Goal: Find specific page/section: Find specific page/section

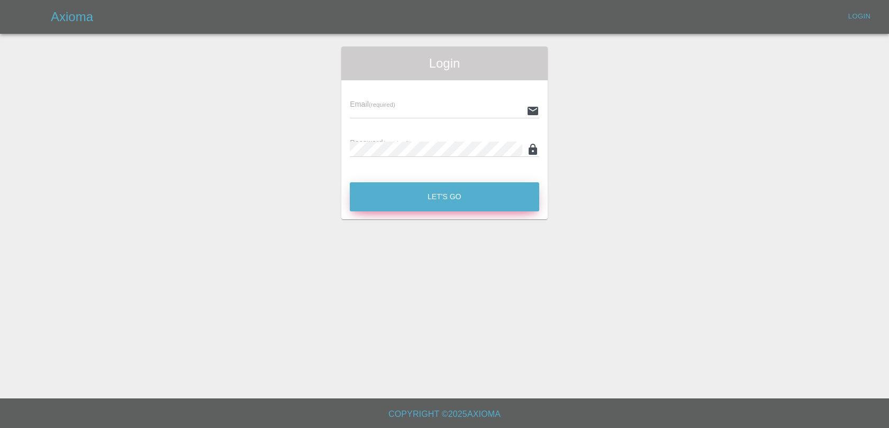
type input "[EMAIL_ADDRESS][PERSON_NAME][DOMAIN_NAME]"
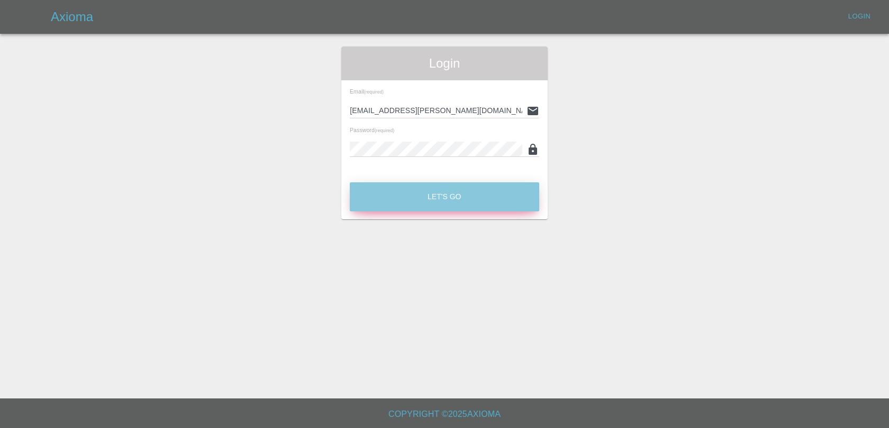
click at [457, 204] on button "Let's Go" at bounding box center [444, 196] width 189 height 29
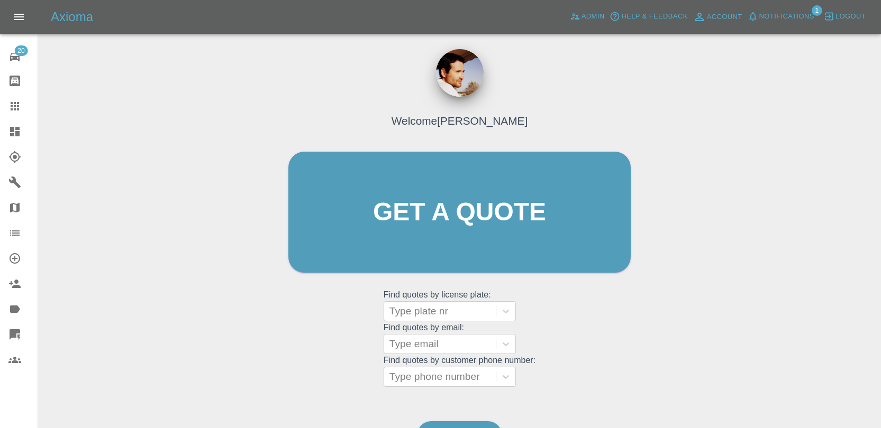
click at [24, 130] on div at bounding box center [23, 131] width 30 height 13
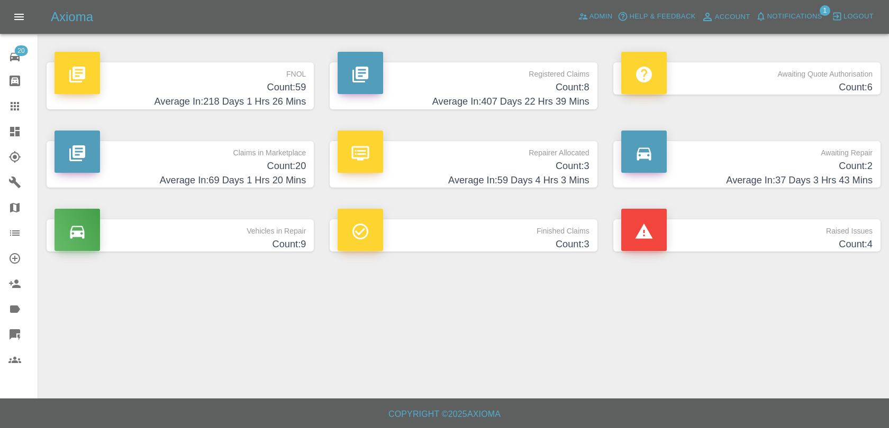
click at [303, 86] on h4 "Count: 59" at bounding box center [179, 87] width 251 height 14
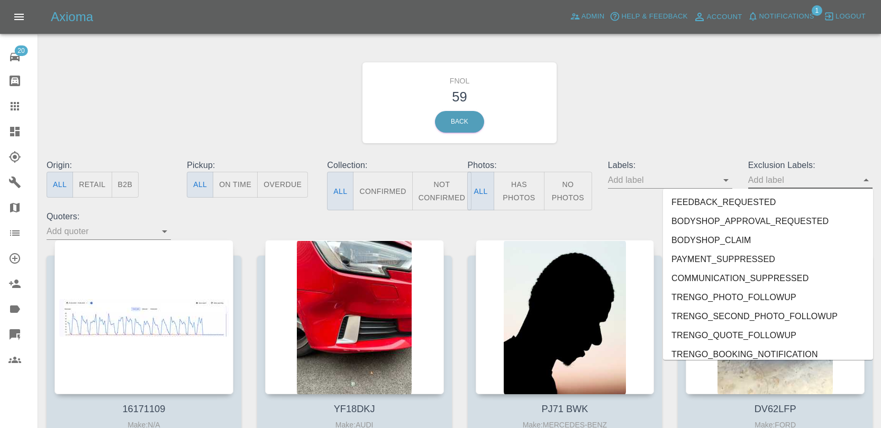
click at [772, 183] on input "text" at bounding box center [802, 180] width 108 height 16
click at [685, 182] on input "text" at bounding box center [662, 180] width 108 height 16
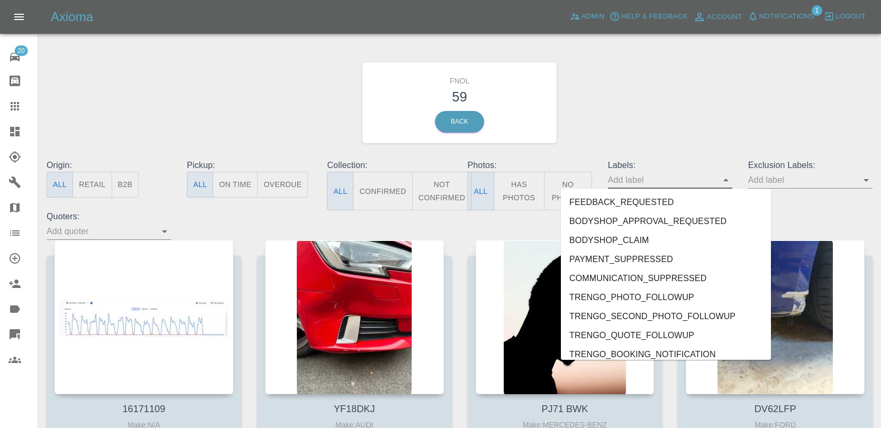
click at [645, 243] on li "BODYSHOP_CLAIM" at bounding box center [666, 240] width 210 height 19
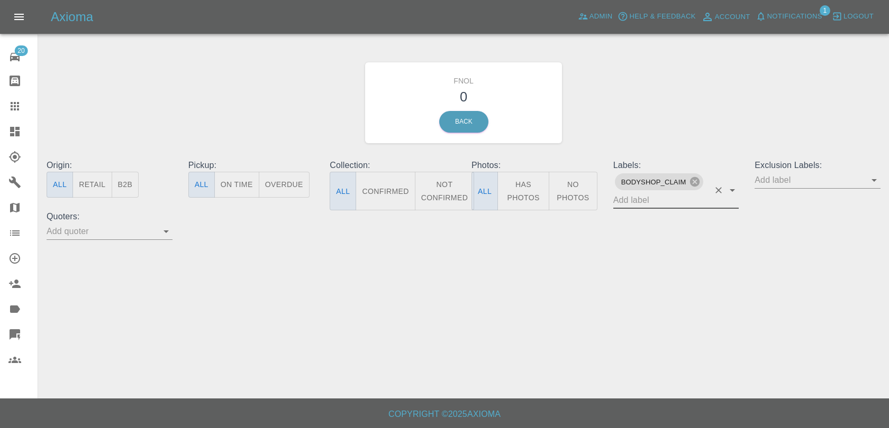
click at [773, 176] on input "text" at bounding box center [809, 180] width 110 height 16
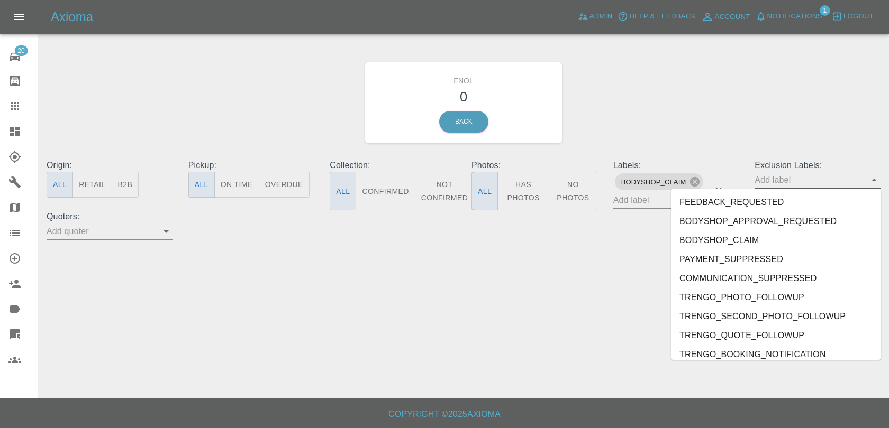
drag, startPoint x: 689, startPoint y: 181, endPoint x: 648, endPoint y: 183, distance: 41.3
click at [689, 181] on icon at bounding box center [695, 182] width 12 height 12
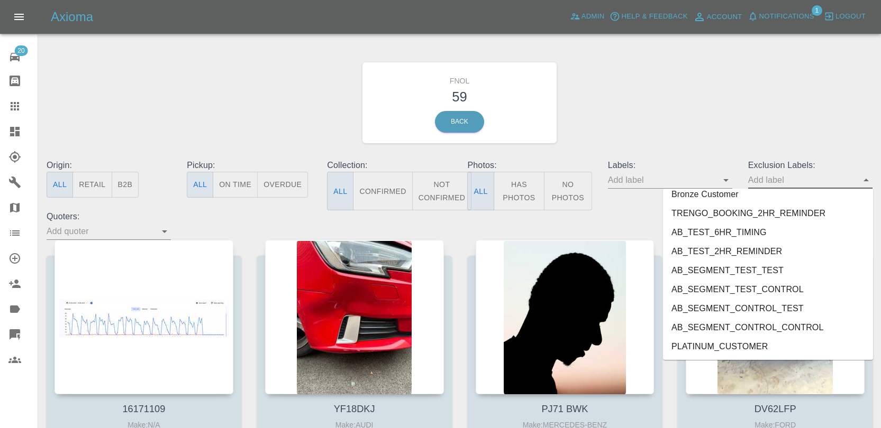
scroll to position [869, 0]
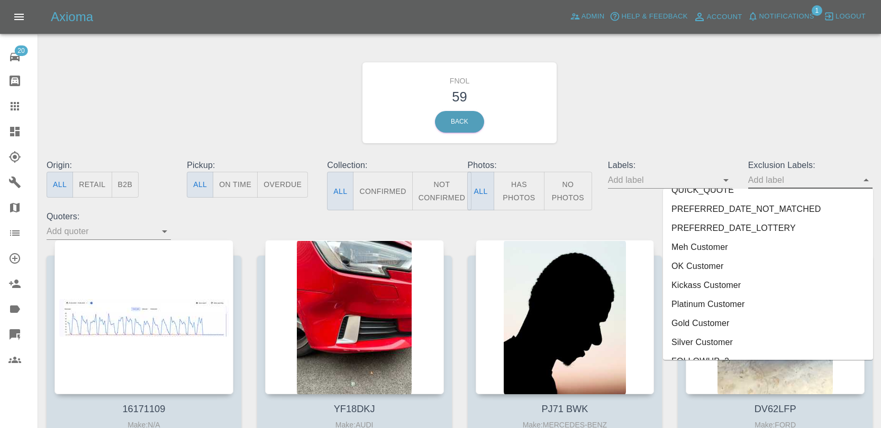
click at [660, 159] on p "Labels:" at bounding box center [670, 165] width 124 height 13
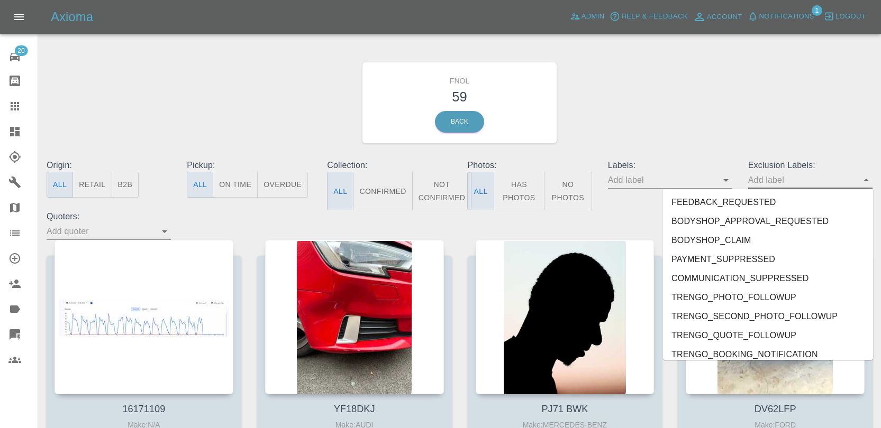
click at [777, 175] on input "text" at bounding box center [802, 180] width 108 height 16
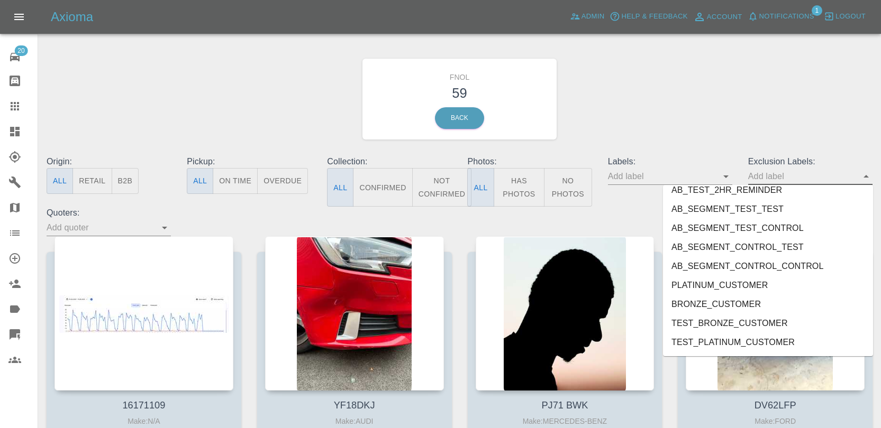
scroll to position [0, 0]
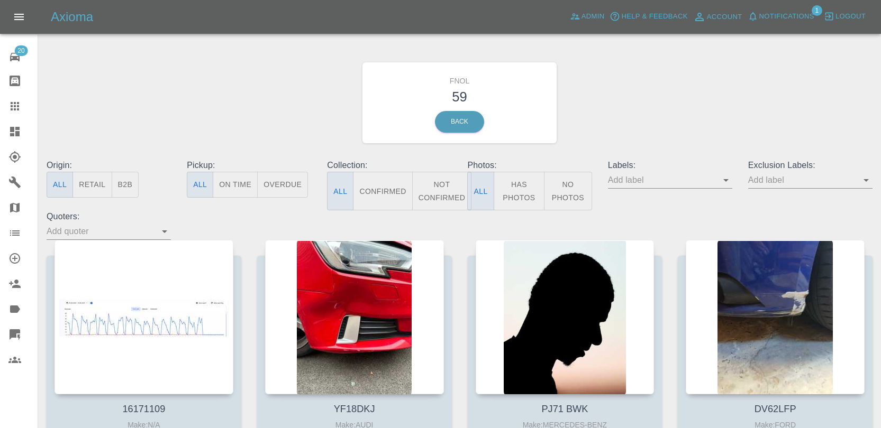
click at [691, 129] on div "FNOL 59 Back" at bounding box center [459, 103] width 841 height 113
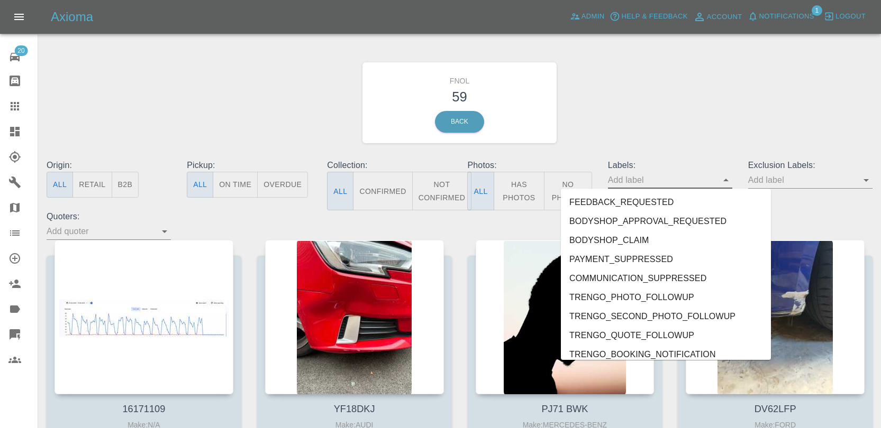
click at [660, 179] on input "text" at bounding box center [662, 180] width 108 height 16
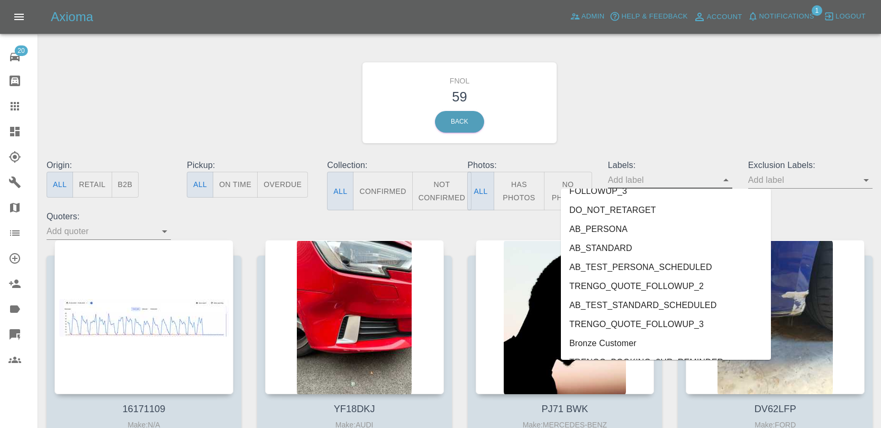
scroll to position [1284, 0]
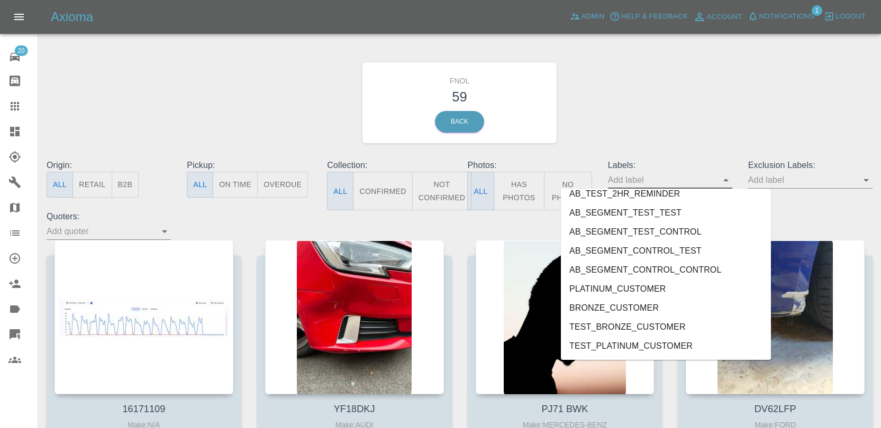
click at [622, 289] on li "PLATINUM_CUSTOMER" at bounding box center [666, 289] width 210 height 19
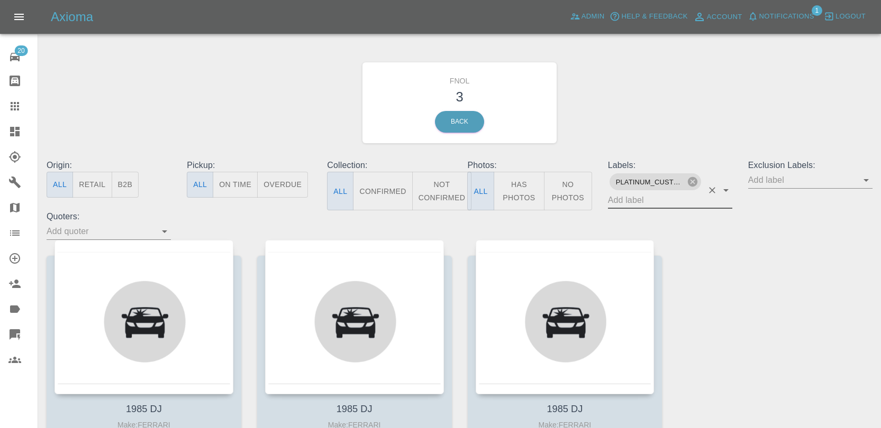
click at [763, 181] on input "text" at bounding box center [802, 180] width 108 height 16
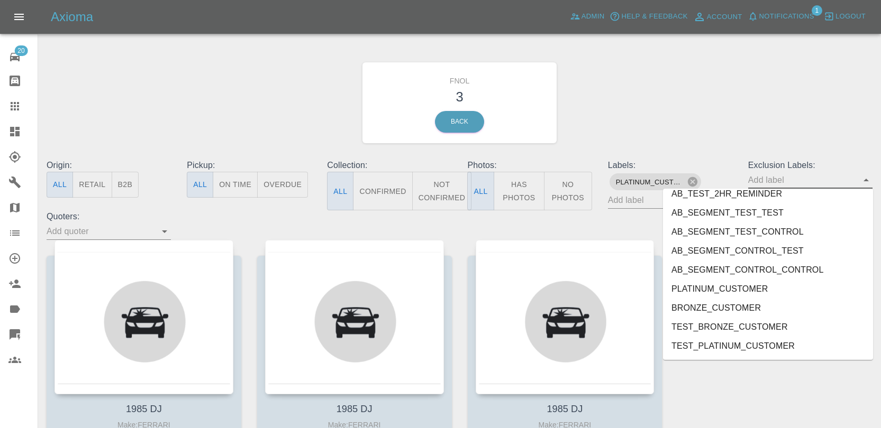
click at [718, 280] on li "PLATINUM_CUSTOMER" at bounding box center [768, 289] width 210 height 19
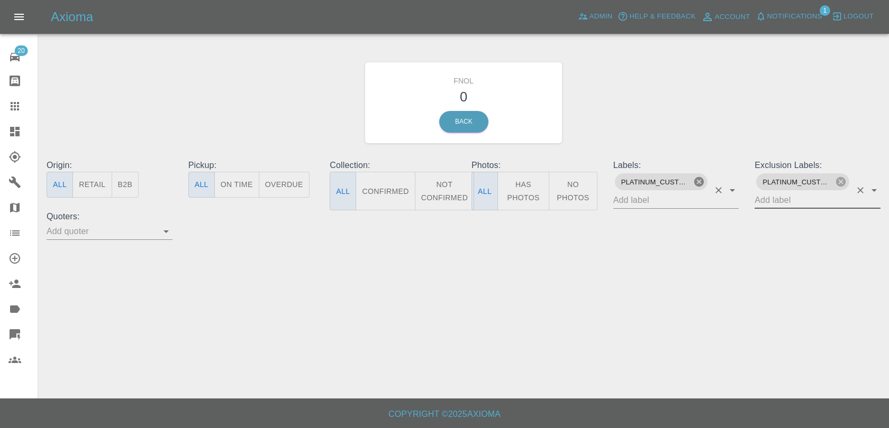
click at [702, 185] on icon at bounding box center [699, 182] width 10 height 10
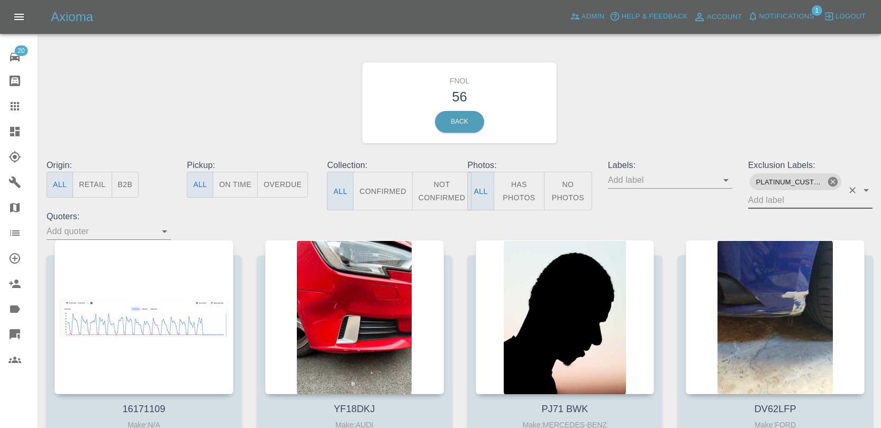
click at [828, 181] on icon at bounding box center [833, 182] width 10 height 10
click at [16, 328] on icon at bounding box center [14, 334] width 13 height 13
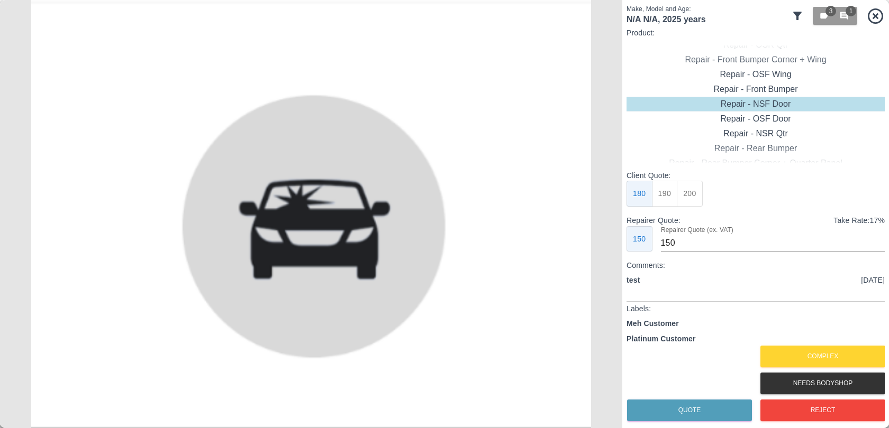
click at [796, 22] on icon at bounding box center [797, 16] width 13 height 13
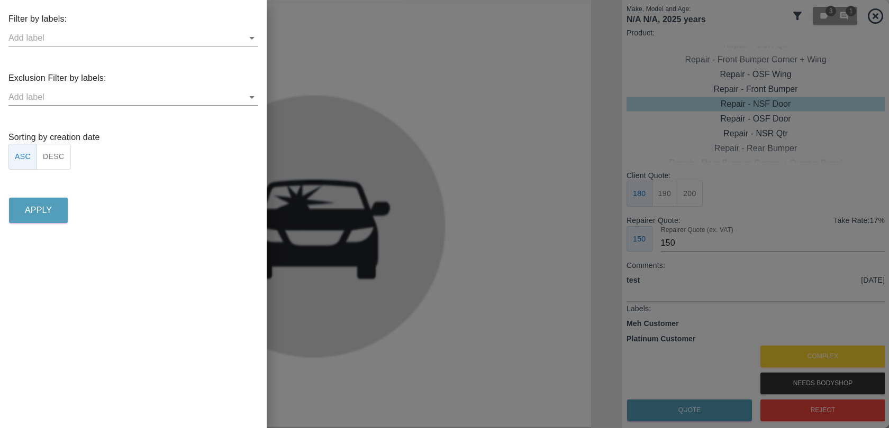
click at [514, 262] on div at bounding box center [444, 214] width 889 height 428
